Goal: Task Accomplishment & Management: Use online tool/utility

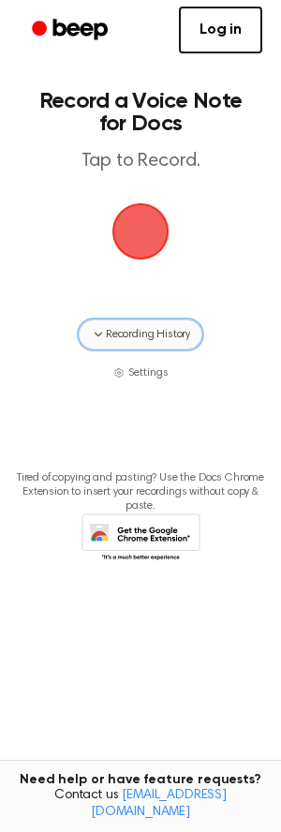
click at [143, 336] on span "Recording History" at bounding box center [148, 334] width 84 height 17
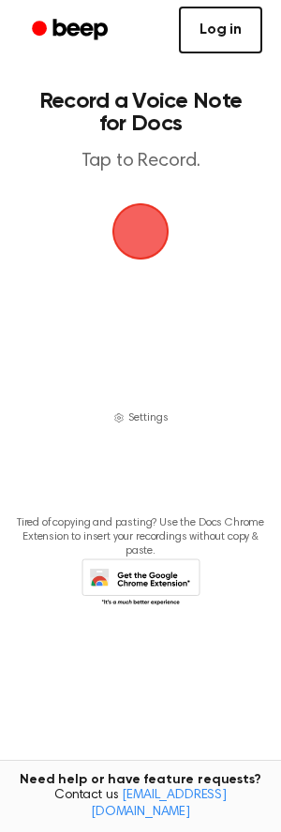
click at [230, 15] on link "Log in" at bounding box center [220, 30] width 83 height 47
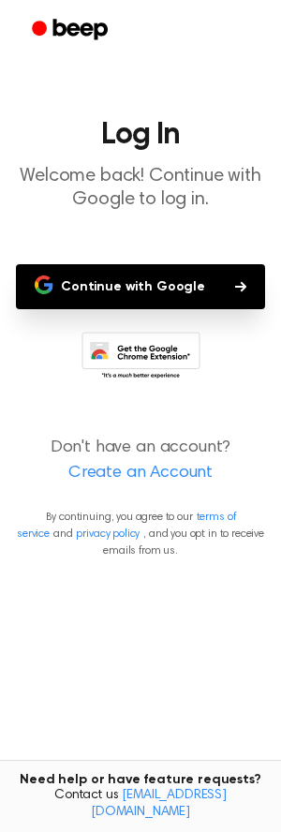
click at [209, 285] on button "Continue with Google" at bounding box center [140, 286] width 249 height 45
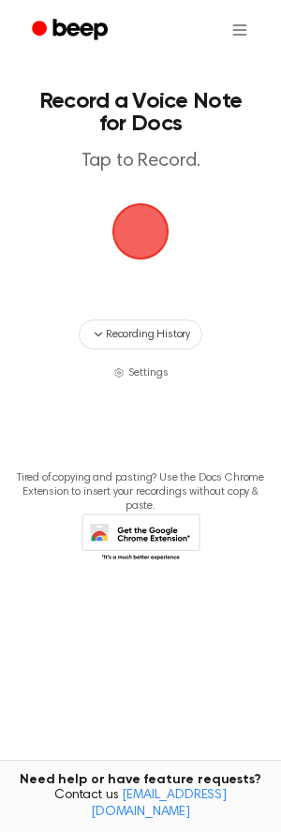
click at [136, 230] on span "button" at bounding box center [140, 231] width 52 height 52
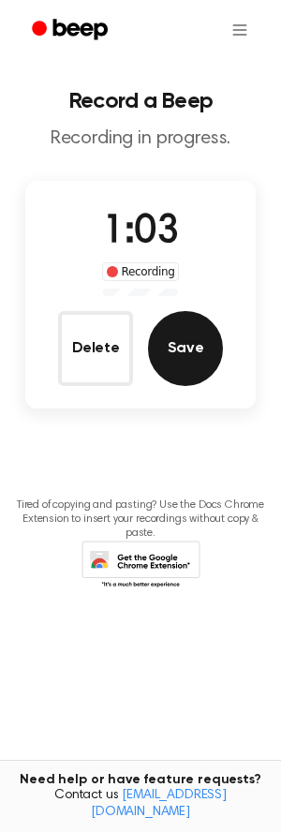
click at [164, 344] on button "Save" at bounding box center [185, 348] width 75 height 75
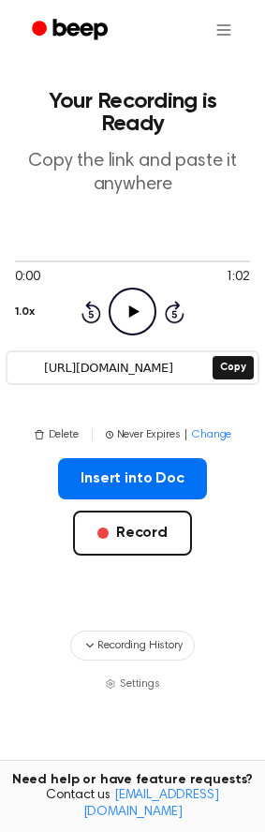
click at [132, 287] on icon "Play Audio" at bounding box center [133, 311] width 48 height 48
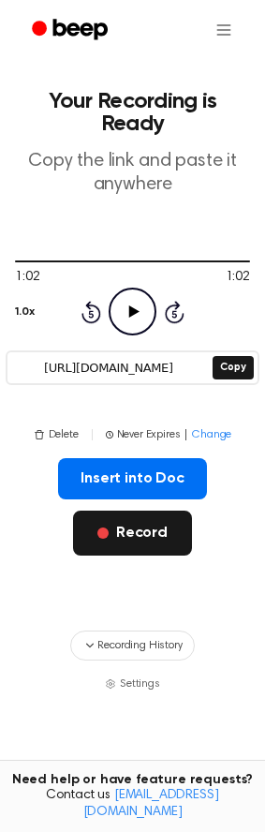
click at [124, 519] on button "Record" at bounding box center [132, 532] width 119 height 45
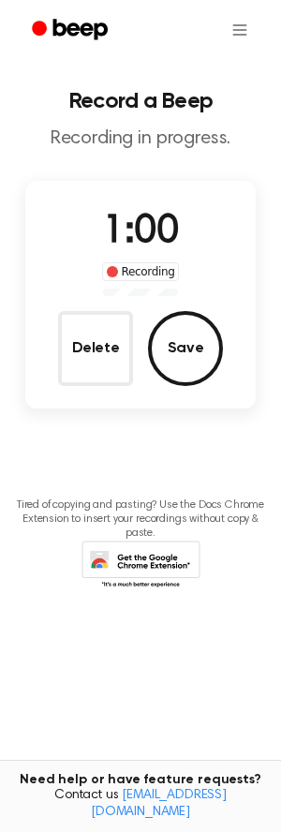
click at [183, 368] on button "Save" at bounding box center [185, 348] width 75 height 75
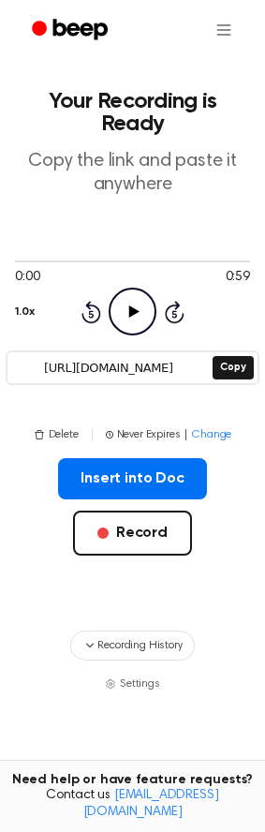
click at [128, 287] on icon "Play Audio" at bounding box center [133, 311] width 48 height 48
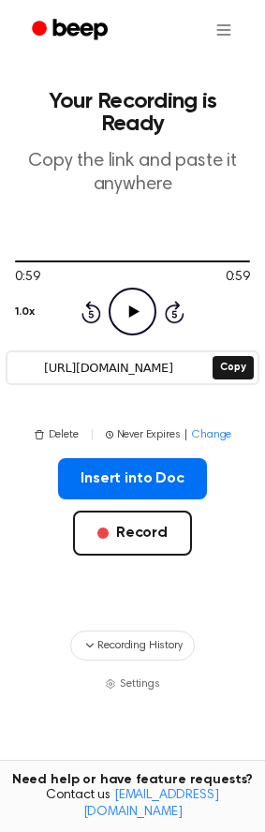
click at [140, 287] on icon "Play Audio" at bounding box center [133, 311] width 48 height 48
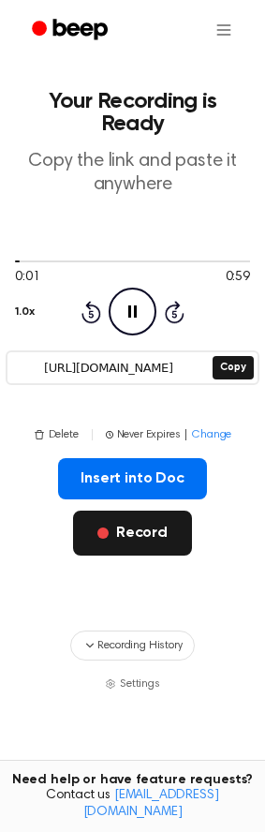
click at [124, 511] on button "Record" at bounding box center [132, 532] width 119 height 45
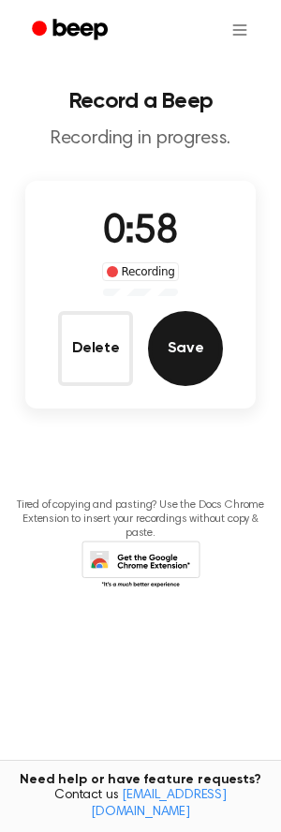
click at [192, 354] on button "Save" at bounding box center [185, 348] width 75 height 75
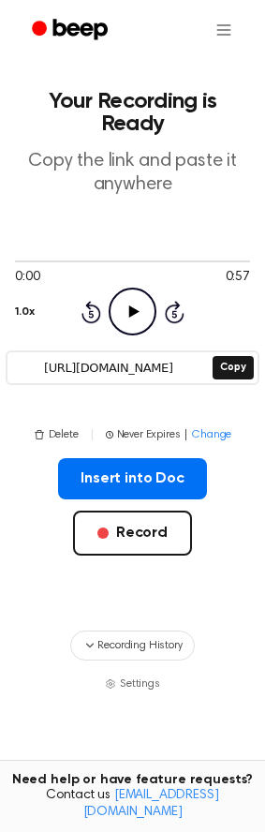
click at [134, 292] on icon "Play Audio" at bounding box center [133, 311] width 48 height 48
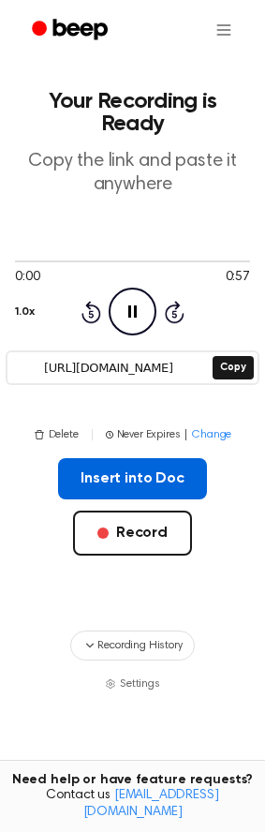
click at [141, 458] on button "Insert into Doc" at bounding box center [132, 478] width 149 height 41
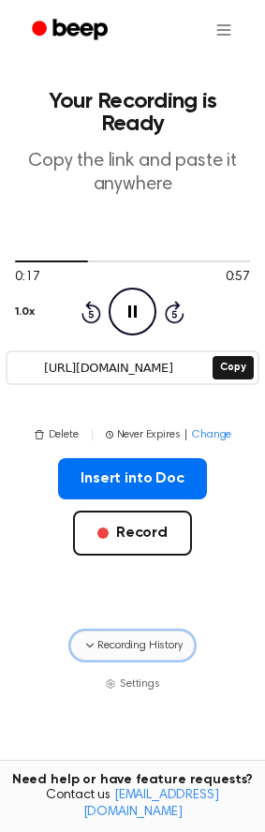
click at [95, 638] on icon "button" at bounding box center [89, 645] width 15 height 15
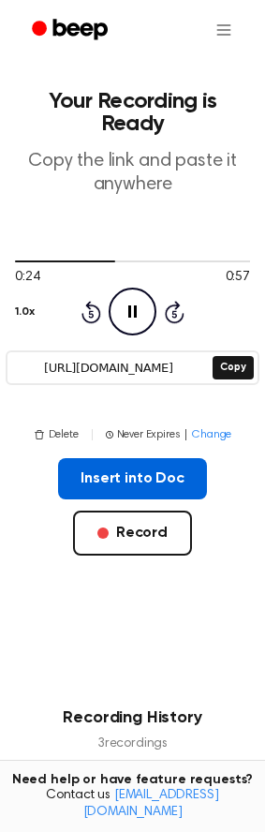
click at [97, 458] on button "Insert into Doc" at bounding box center [132, 478] width 149 height 41
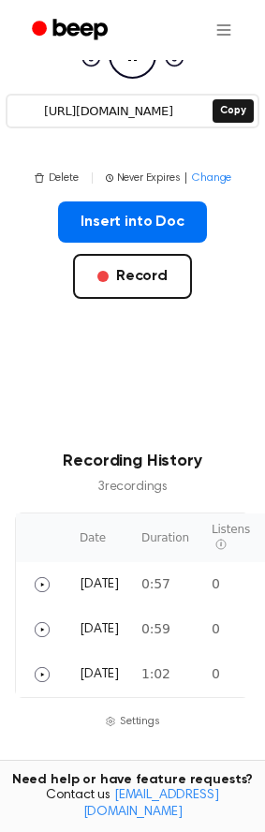
scroll to position [346, 0]
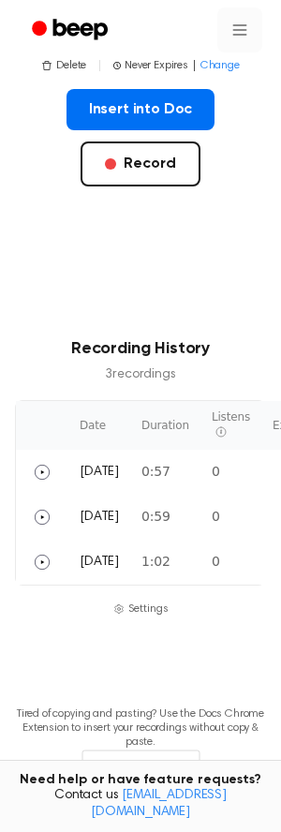
click at [226, 40] on html "Your Recording is Ready Copy the link and paste it anywhere 0:45 0:57 1.0x Rewi…" at bounding box center [140, 284] width 281 height 1260
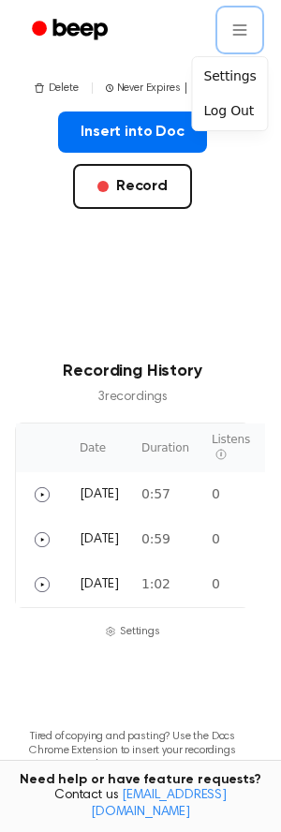
click at [243, 29] on html "Your Recording is Ready Copy the link and paste it anywhere 0:46 0:57 1.0x Rewi…" at bounding box center [140, 295] width 281 height 1282
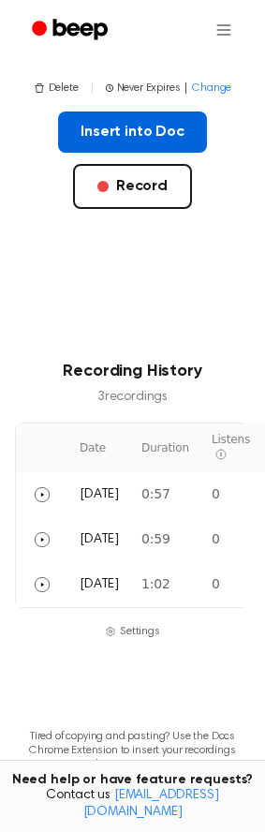
click at [193, 111] on button "Insert into Doc" at bounding box center [132, 131] width 149 height 41
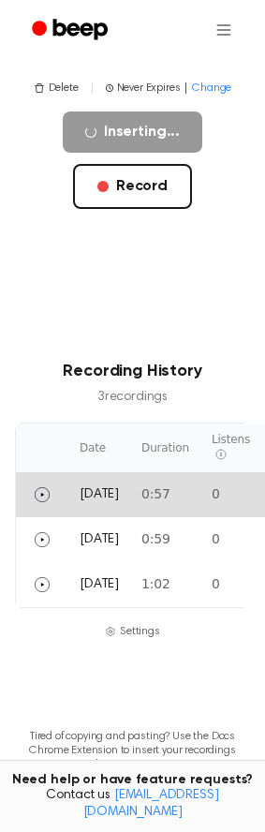
click at [200, 472] on td "0" at bounding box center [230, 494] width 61 height 45
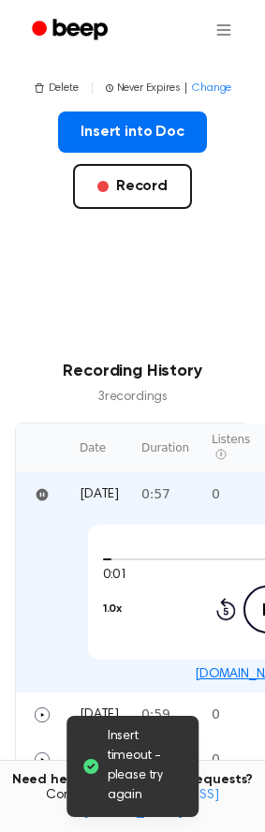
click at [175, 472] on td "0:57" at bounding box center [165, 494] width 70 height 45
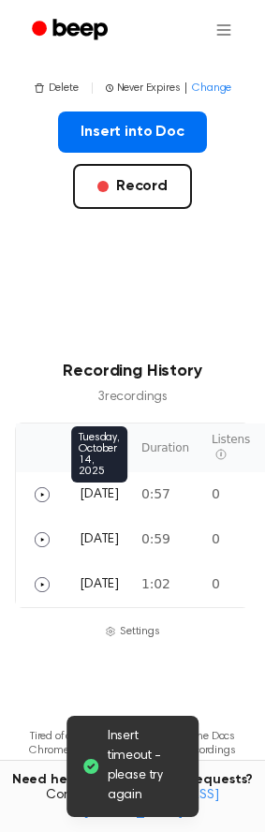
click at [97, 488] on span "Today" at bounding box center [99, 494] width 39 height 13
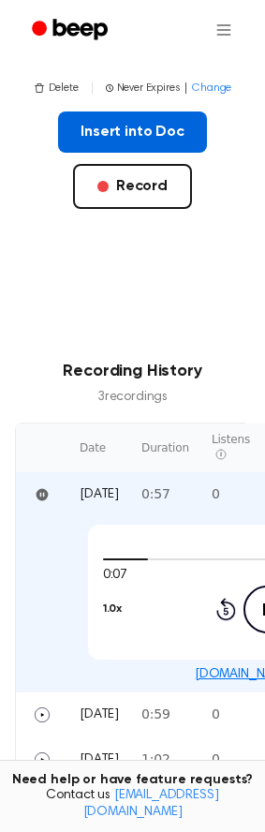
click at [147, 115] on button "Insert into Doc" at bounding box center [132, 131] width 149 height 41
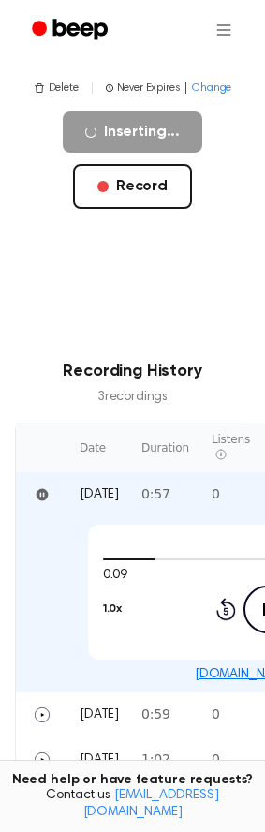
click at [243, 585] on icon "Pause Audio" at bounding box center [267, 609] width 48 height 48
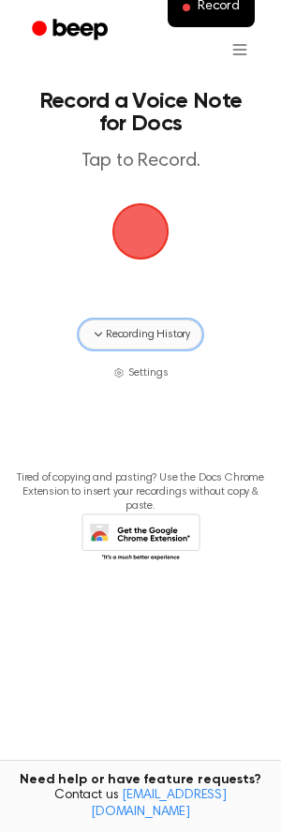
click at [128, 343] on button "Recording History" at bounding box center [141, 334] width 124 height 30
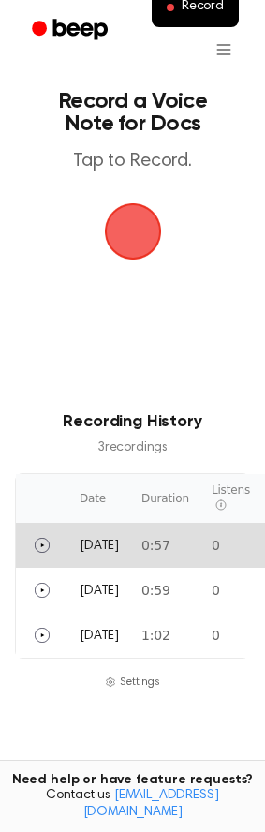
click at [149, 558] on td "0:57" at bounding box center [165, 545] width 70 height 45
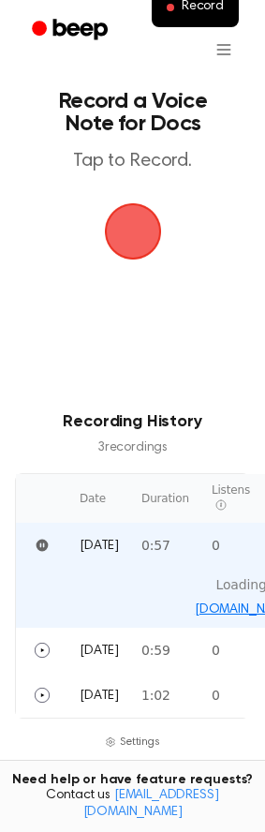
click at [210, 605] on link "beep.audio/FrpMffr" at bounding box center [268, 609] width 146 height 13
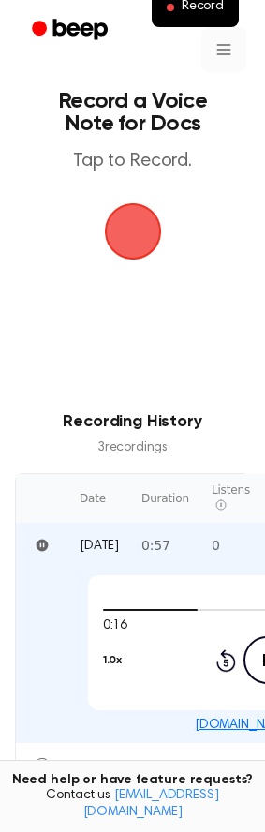
click at [226, 58] on html "Record Record a Voice Note for Docs Tap to Record. Recording History 3 recordin…" at bounding box center [132, 580] width 265 height 1161
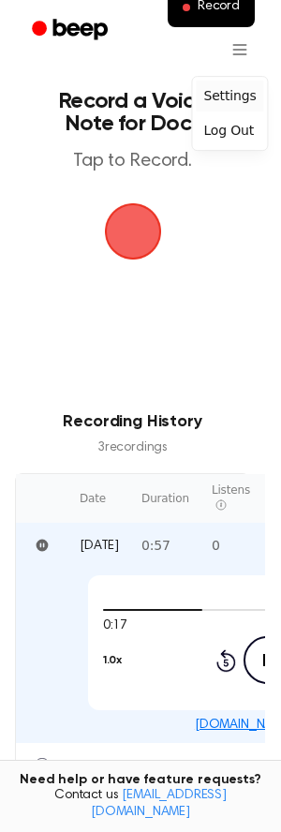
click at [223, 107] on div "Settings" at bounding box center [229, 96] width 67 height 31
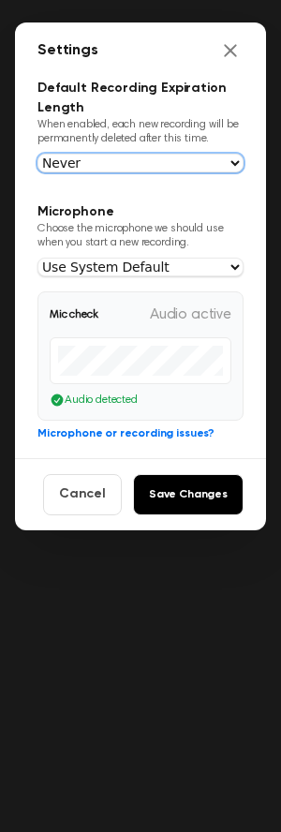
click at [205, 165] on select "Never In 1 Day In 1 Week In 1 Month In 1 Year" at bounding box center [140, 163] width 206 height 19
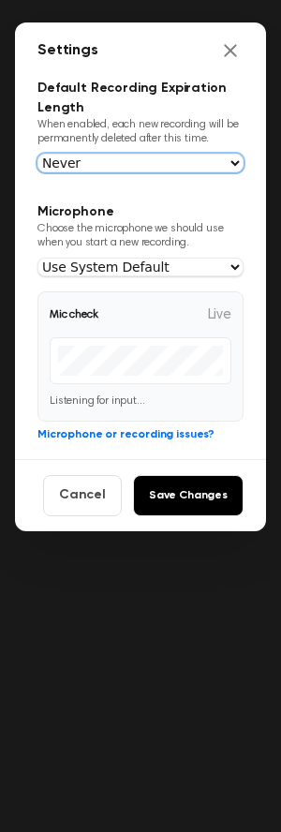
click at [205, 165] on select "Never In 1 Day In 1 Week In 1 Month In 1 Year" at bounding box center [140, 163] width 206 height 19
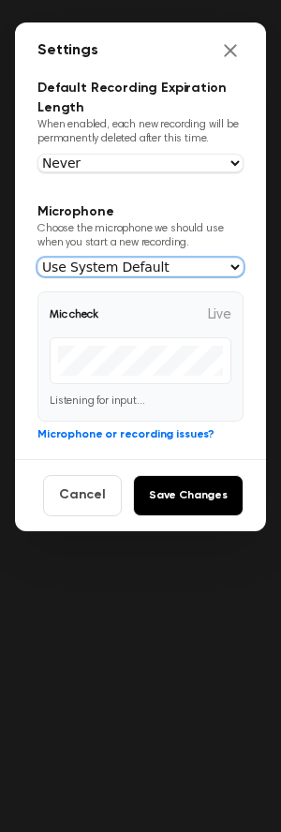
click at [155, 274] on select "Use System Default Headset (Tronsmart T8 Mini) (Bluetooth) Microphone (rapoo ca…" at bounding box center [140, 267] width 206 height 19
select select "d1f736a247a9a97f07005002807b587477715518758bd2f3d97a07f3a6097882"
click at [37, 258] on select "Use System Default Headset (Tronsmart T8 Mini) (Bluetooth) Microphone (rapoo ca…" at bounding box center [140, 267] width 206 height 19
click at [153, 271] on select "Use System Default Headset (Tronsmart T8 Mini) (Bluetooth) Microphone (rapoo ca…" at bounding box center [140, 267] width 206 height 19
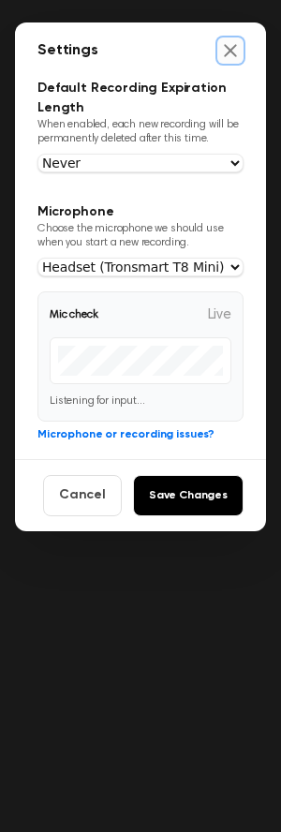
click at [235, 62] on button "Close settings" at bounding box center [230, 50] width 26 height 26
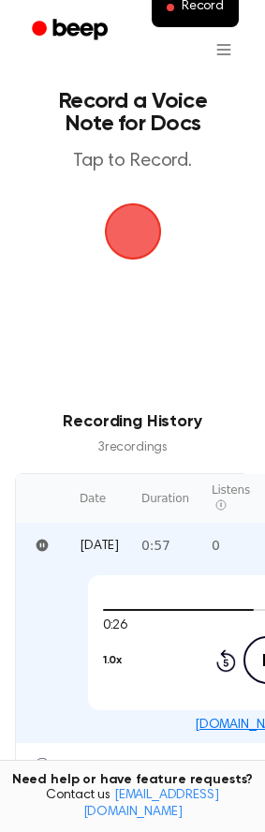
click at [250, 671] on icon "Pause Audio" at bounding box center [267, 660] width 48 height 48
click at [118, 218] on span "button" at bounding box center [133, 231] width 52 height 52
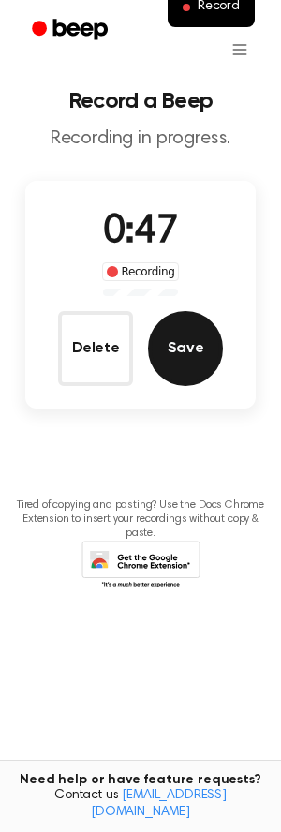
click at [189, 368] on button "Save" at bounding box center [185, 348] width 75 height 75
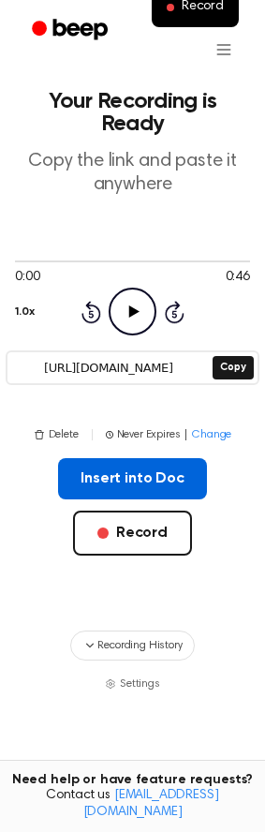
click at [147, 458] on button "Insert into Doc" at bounding box center [132, 478] width 149 height 41
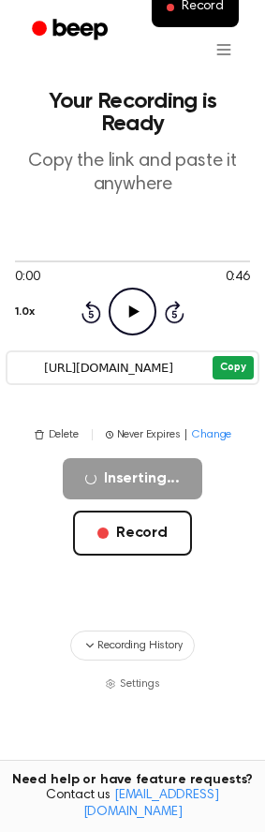
click at [225, 356] on button "Copy" at bounding box center [233, 367] width 40 height 23
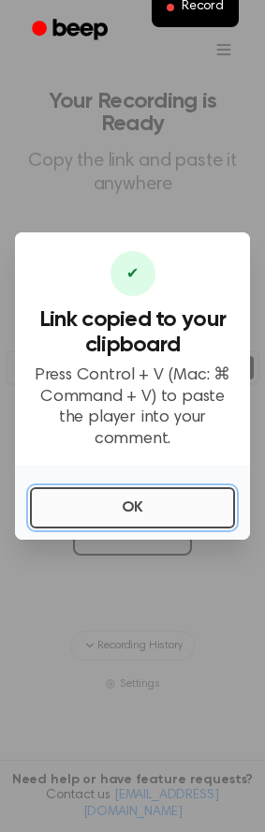
click at [165, 504] on button "OK" at bounding box center [132, 507] width 205 height 41
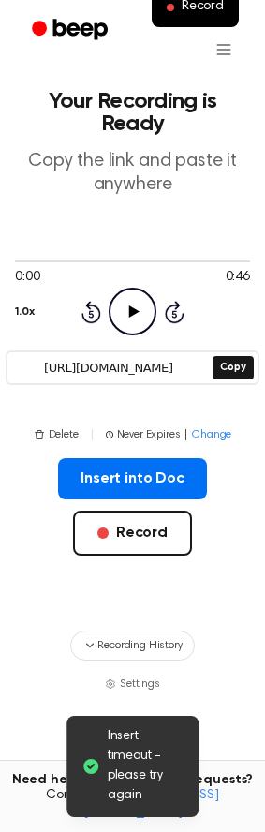
click at [24, 574] on div "Insert into Doc Record" at bounding box center [132, 536] width 235 height 157
click at [37, 675] on div "Settings" at bounding box center [132, 683] width 235 height 17
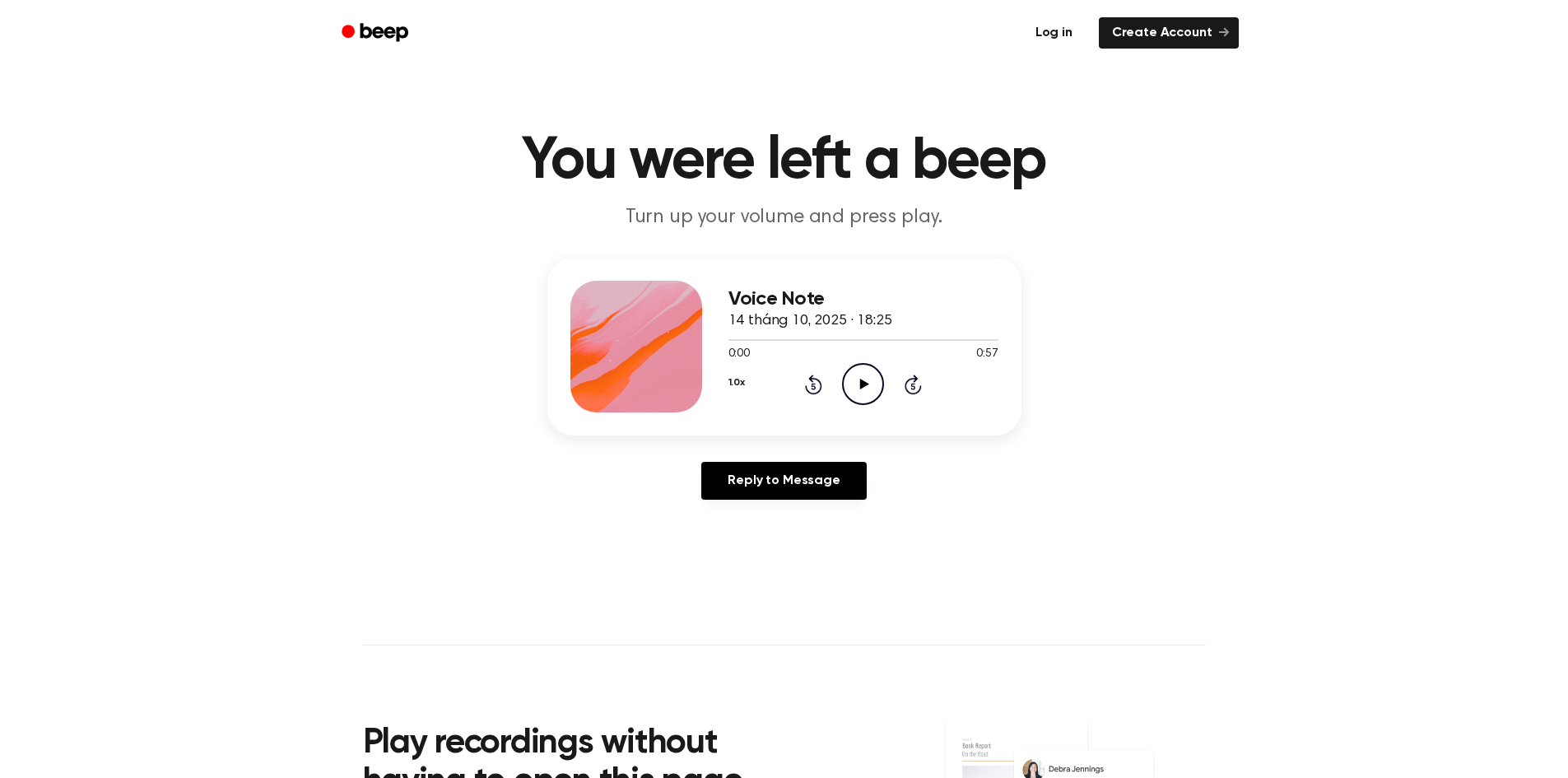
click at [1057, 37] on link "Log in" at bounding box center [1054, 33] width 70 height 38
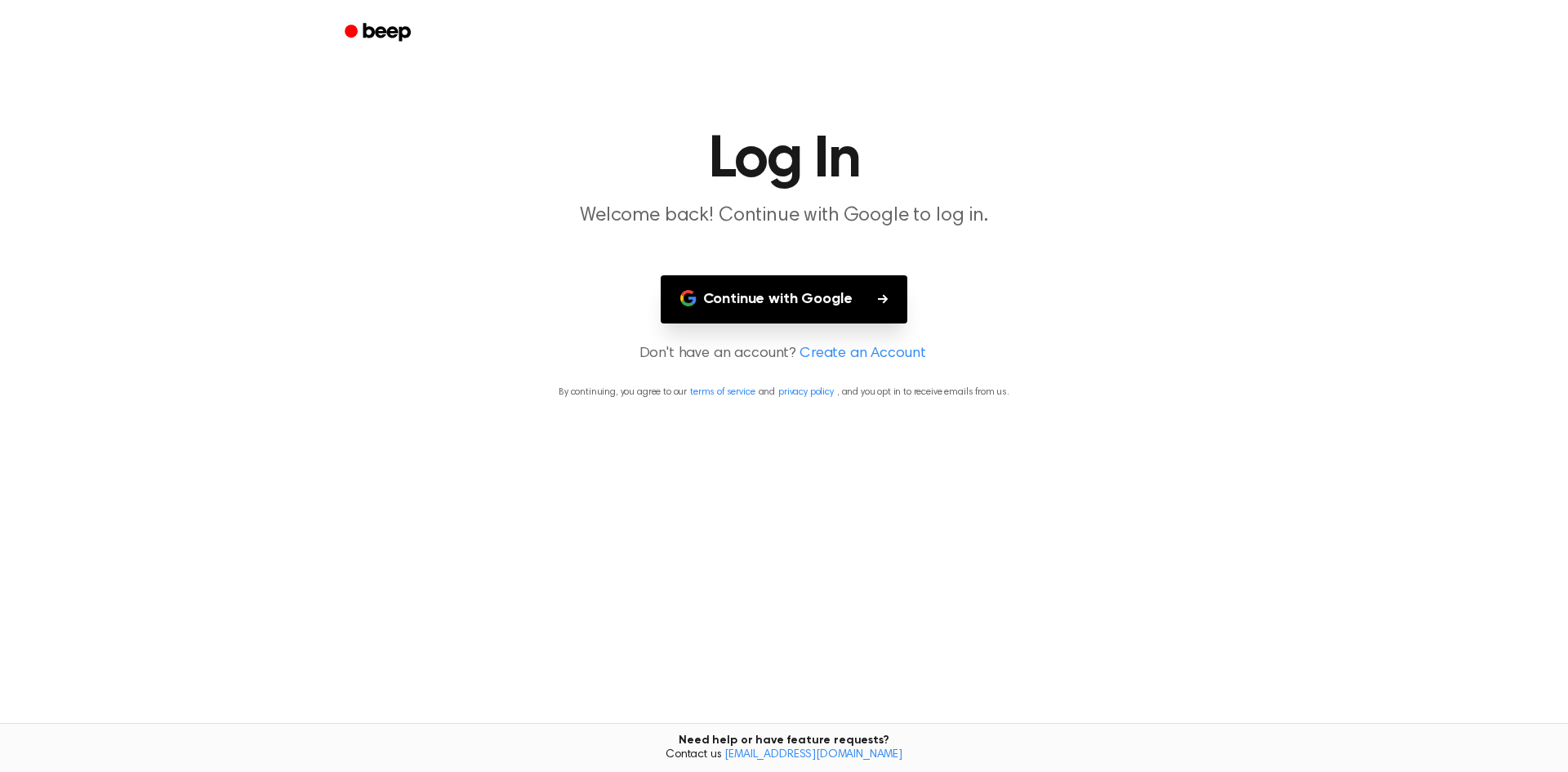
click at [805, 290] on button "Continue with Google" at bounding box center [785, 299] width 248 height 48
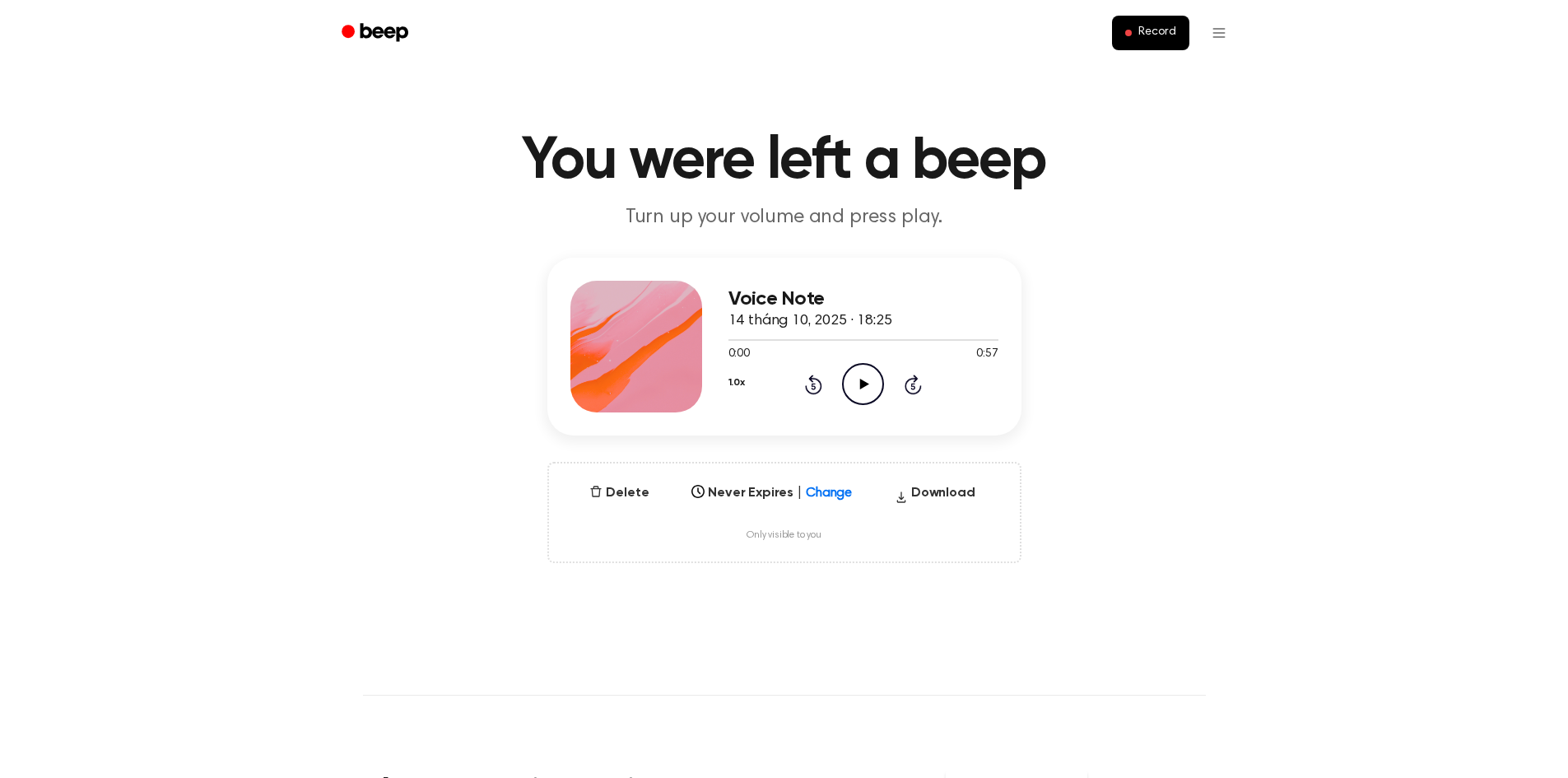
click at [860, 381] on icon at bounding box center [865, 384] width 9 height 11
click at [865, 393] on icon "Pause Audio" at bounding box center [863, 384] width 42 height 42
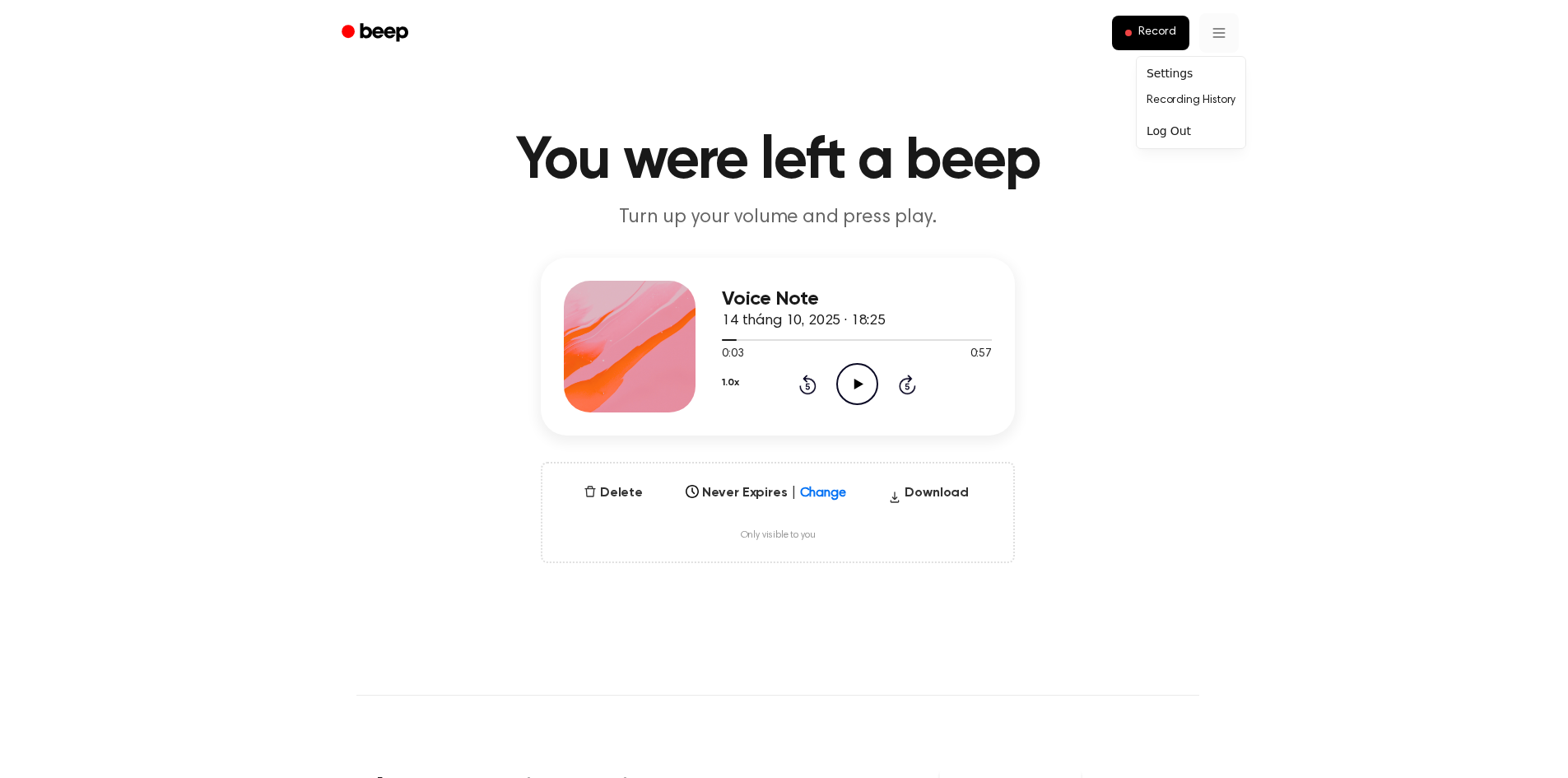
click at [1226, 37] on html "Record You were left a beep Turn up your volume and press play. Voice Note 14 t…" at bounding box center [784, 688] width 1568 height 1378
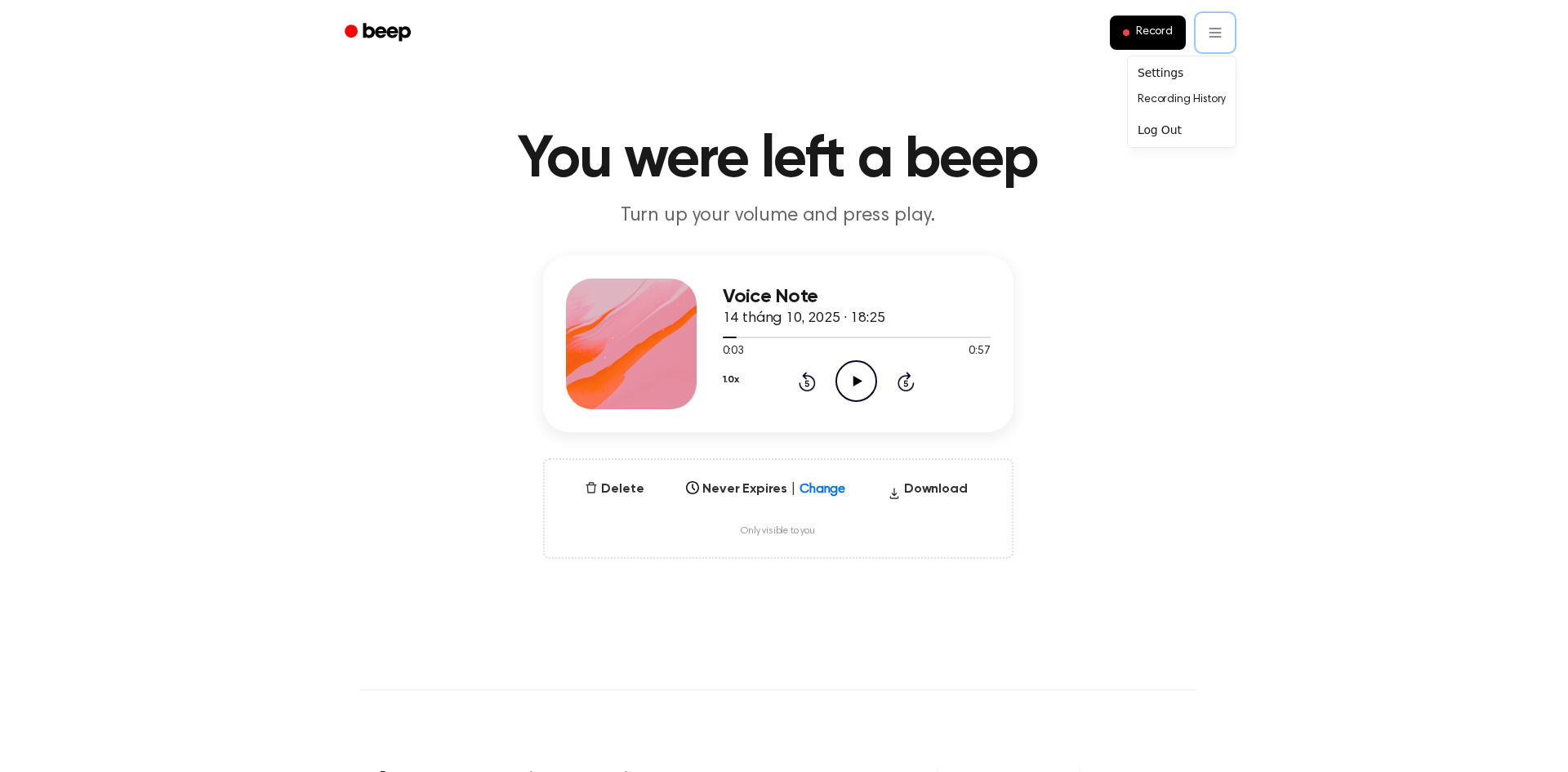
click at [1148, 257] on html "Record You were left a beep Turn up your volume and press play. Voice Note 14 t…" at bounding box center [784, 683] width 1568 height 1367
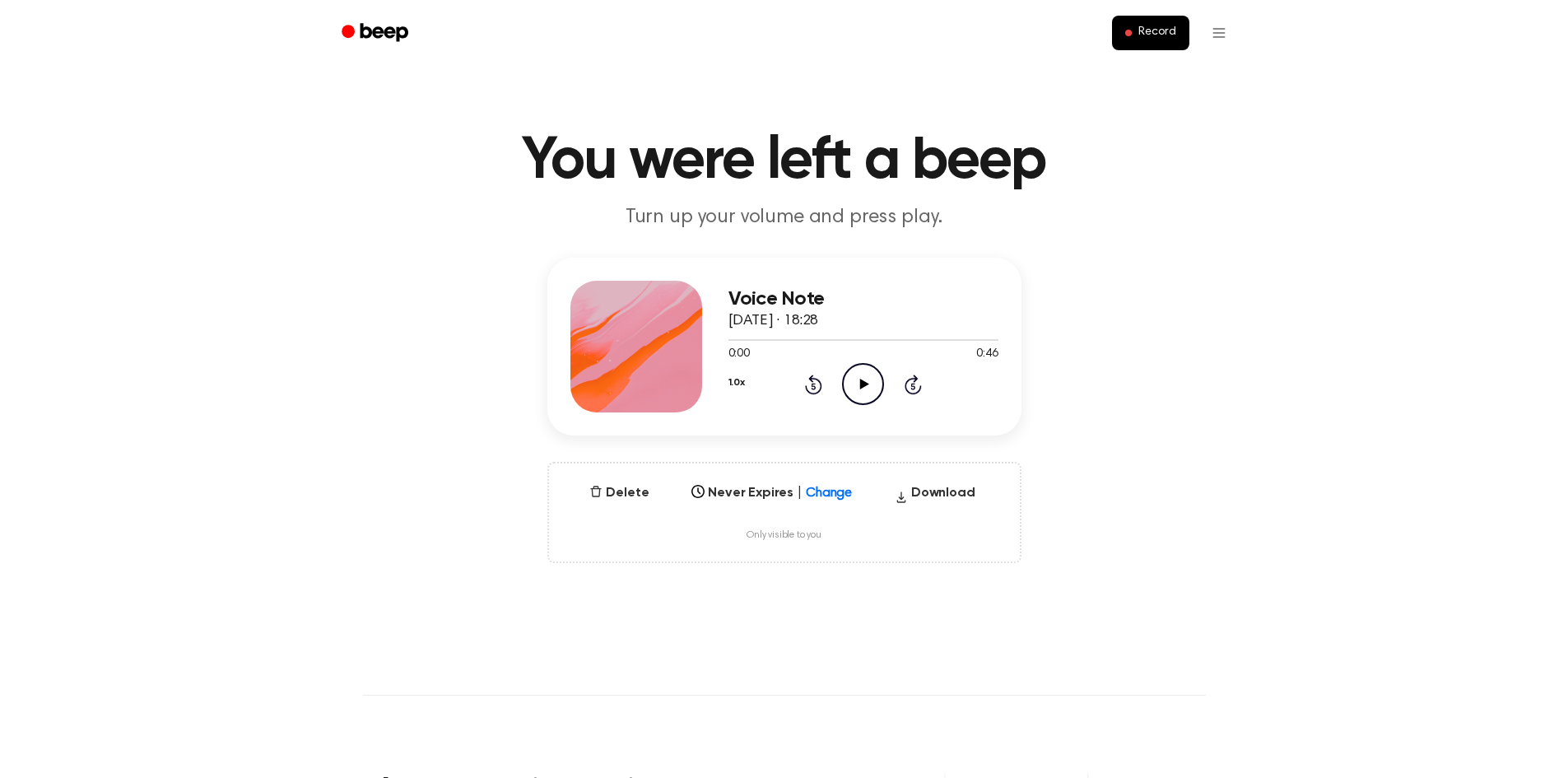
click at [853, 389] on icon "Play Audio" at bounding box center [863, 384] width 42 height 42
